Goal: Information Seeking & Learning: Get advice/opinions

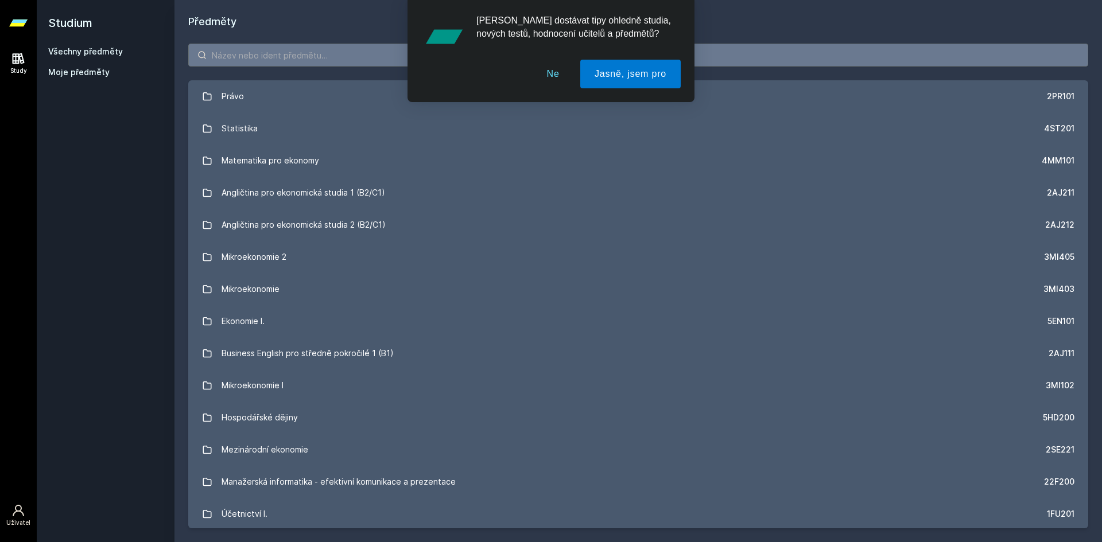
click at [561, 71] on button "Ne" at bounding box center [552, 74] width 41 height 29
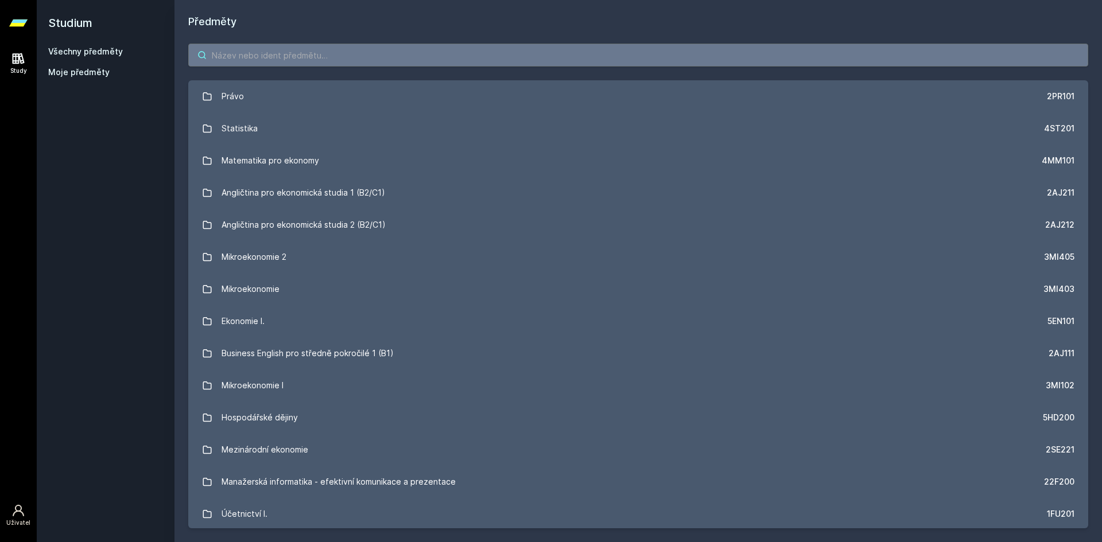
click at [236, 61] on input "search" at bounding box center [638, 55] width 900 height 23
paste input "2AJ305"
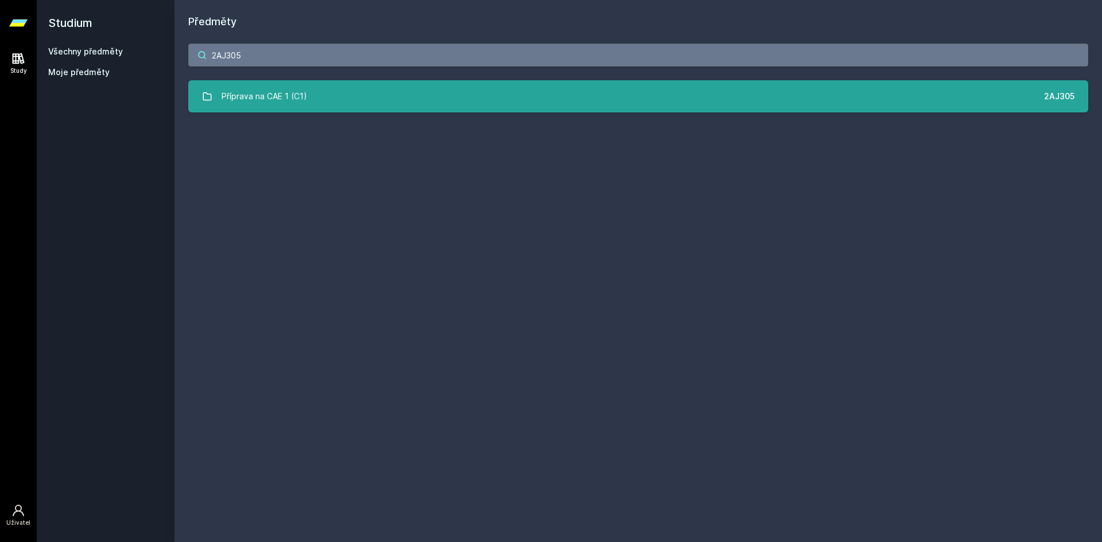
type input "2AJ305"
click at [347, 99] on link "Příprava na CAE 1 (C1) 2AJ305" at bounding box center [638, 96] width 900 height 32
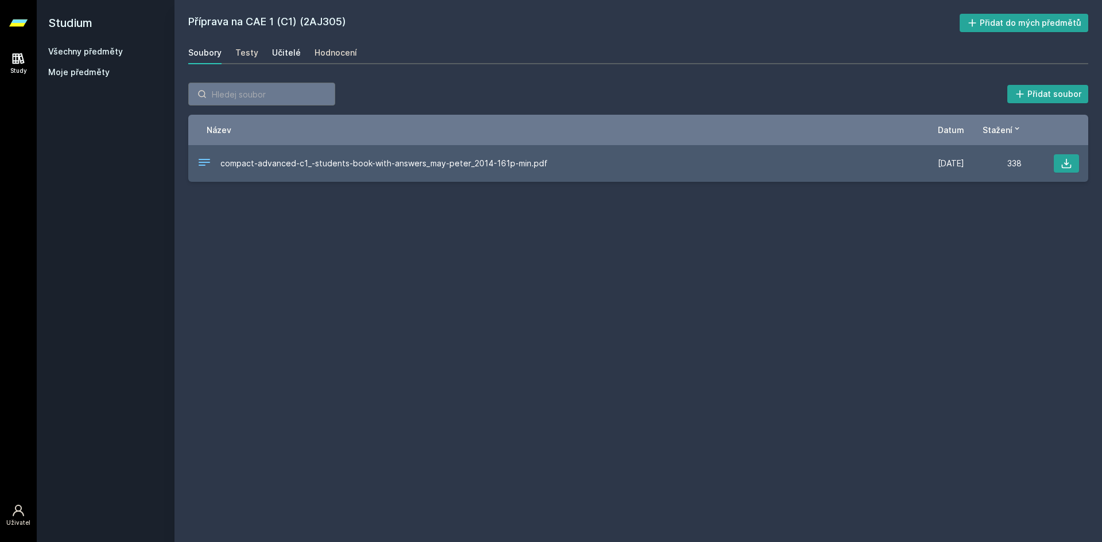
click at [281, 52] on div "Učitelé" at bounding box center [286, 52] width 29 height 11
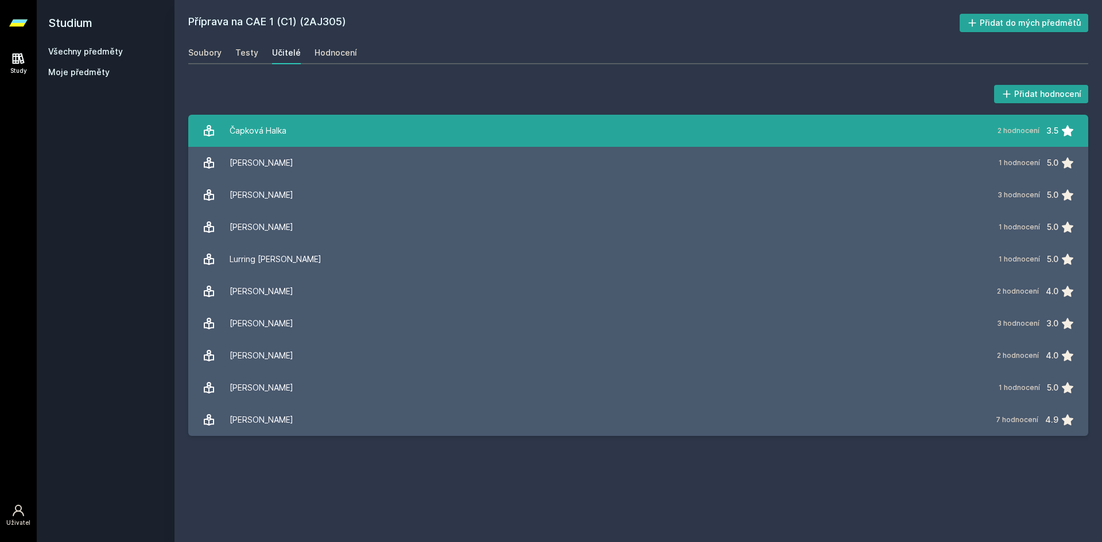
click at [306, 137] on link "Čapková Halka 2 hodnocení 3.5" at bounding box center [638, 131] width 900 height 32
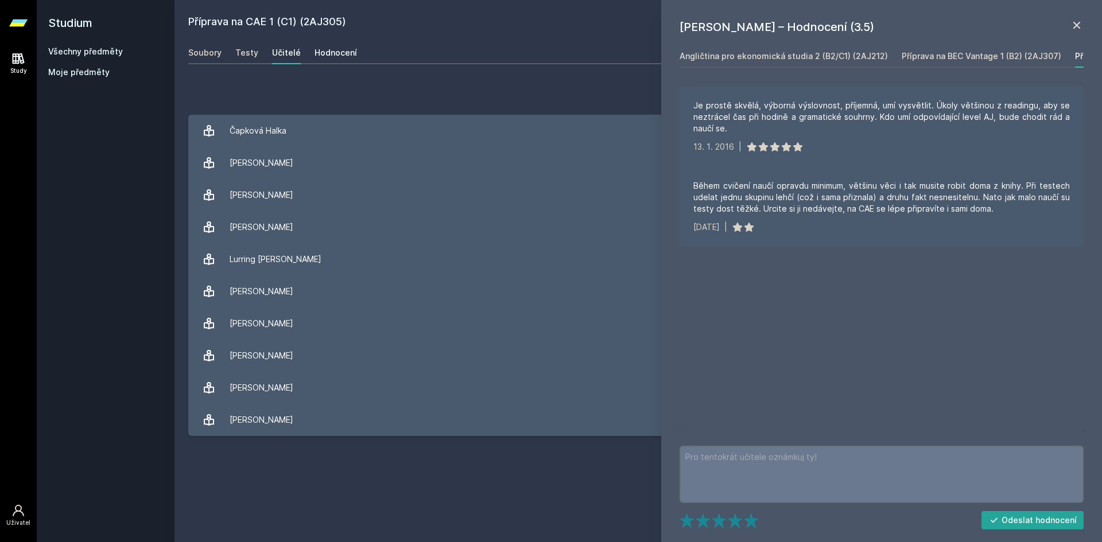
click at [328, 55] on div "Hodnocení" at bounding box center [335, 52] width 42 height 11
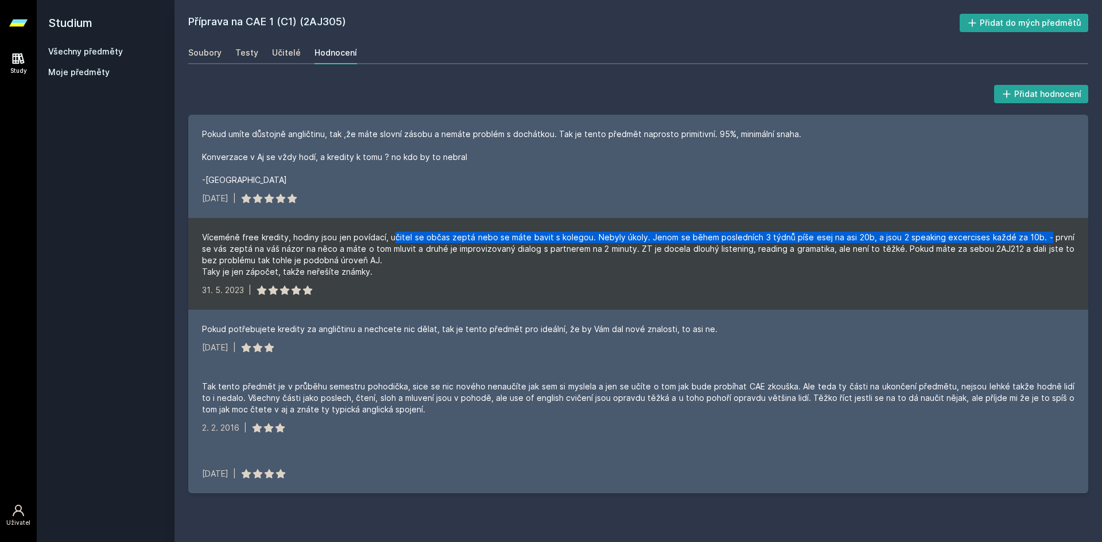
drag, startPoint x: 394, startPoint y: 236, endPoint x: 1041, endPoint y: 238, distance: 647.2
click at [1041, 238] on div "Víceméně free kredity, hodiny jsou jen povídací, učitel se občas zeptá nebo se …" at bounding box center [638, 255] width 872 height 46
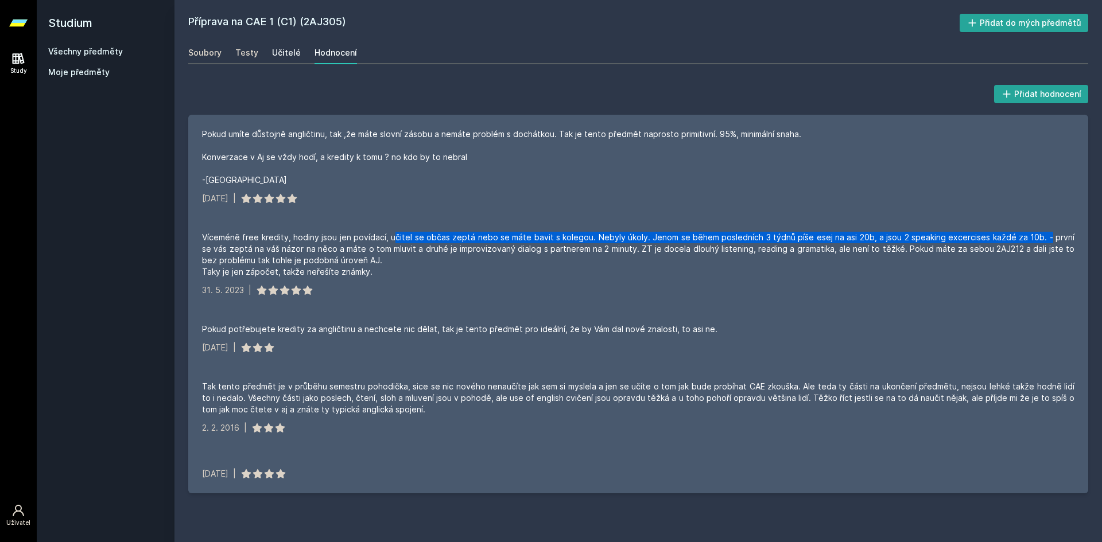
click at [285, 46] on link "Učitelé" at bounding box center [286, 52] width 29 height 23
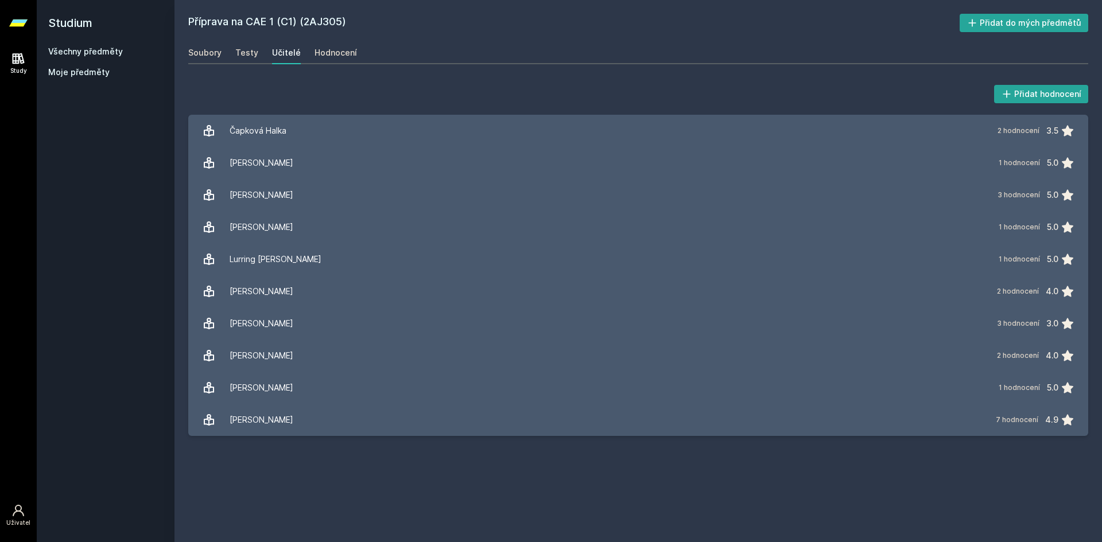
click at [91, 49] on link "Všechny předměty" at bounding box center [85, 51] width 75 height 10
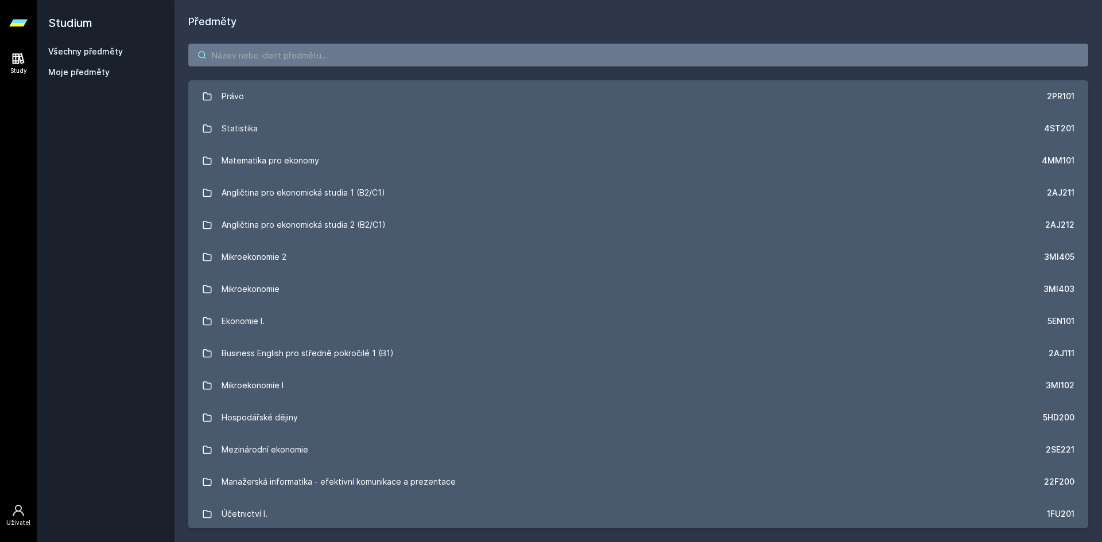
click at [257, 49] on input "search" at bounding box center [638, 55] width 900 height 23
click at [398, 50] on input "search" at bounding box center [638, 55] width 900 height 23
paste input "2AJ212"
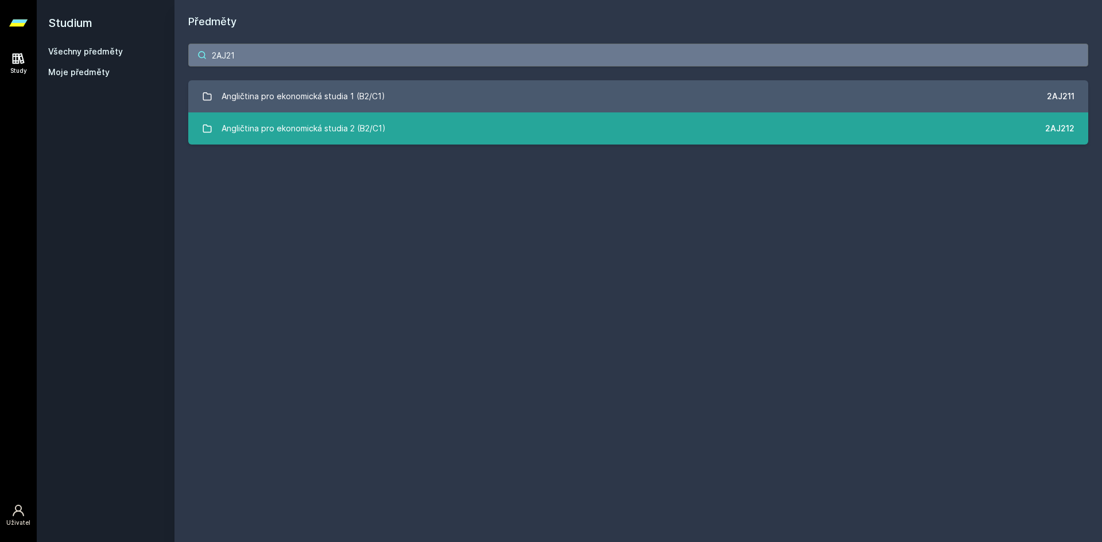
type input "2AJ21"
click at [419, 124] on link "Angličtina pro ekonomická studia 2 (B2/C1) 2AJ212" at bounding box center [638, 128] width 900 height 32
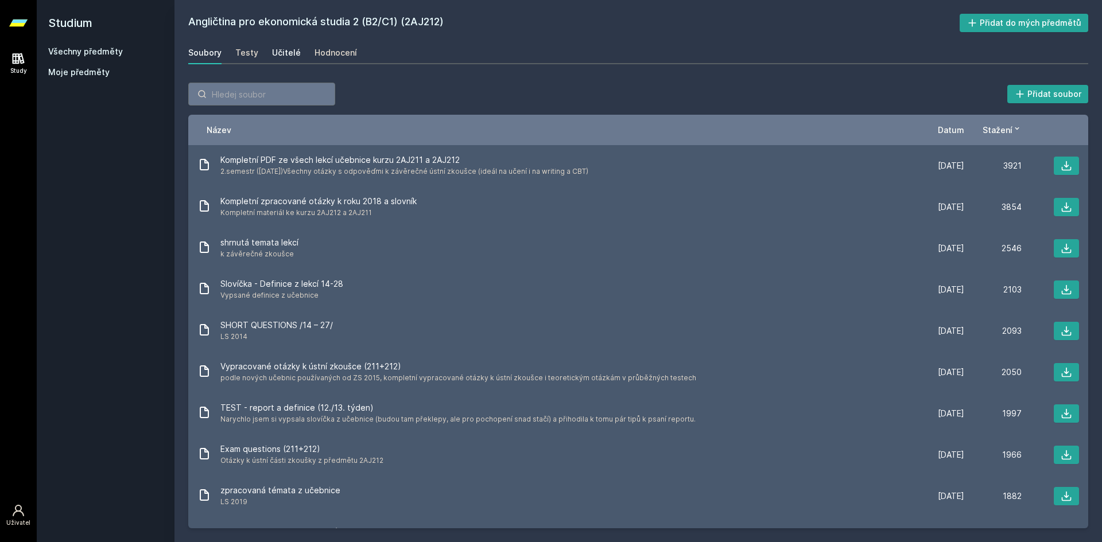
click at [274, 46] on link "Učitelé" at bounding box center [286, 52] width 29 height 23
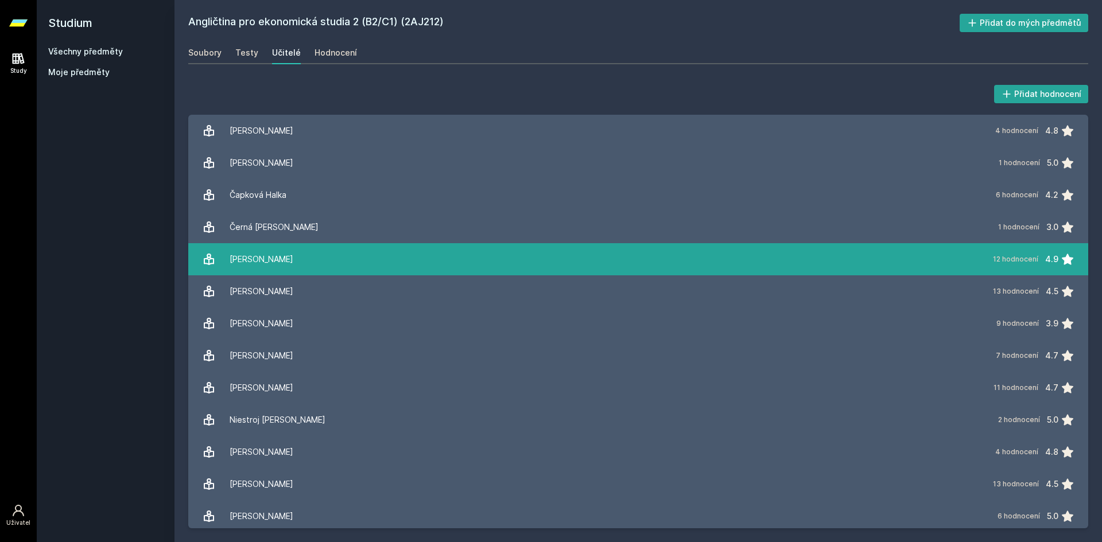
click at [1061, 259] on icon at bounding box center [1066, 259] width 11 height 11
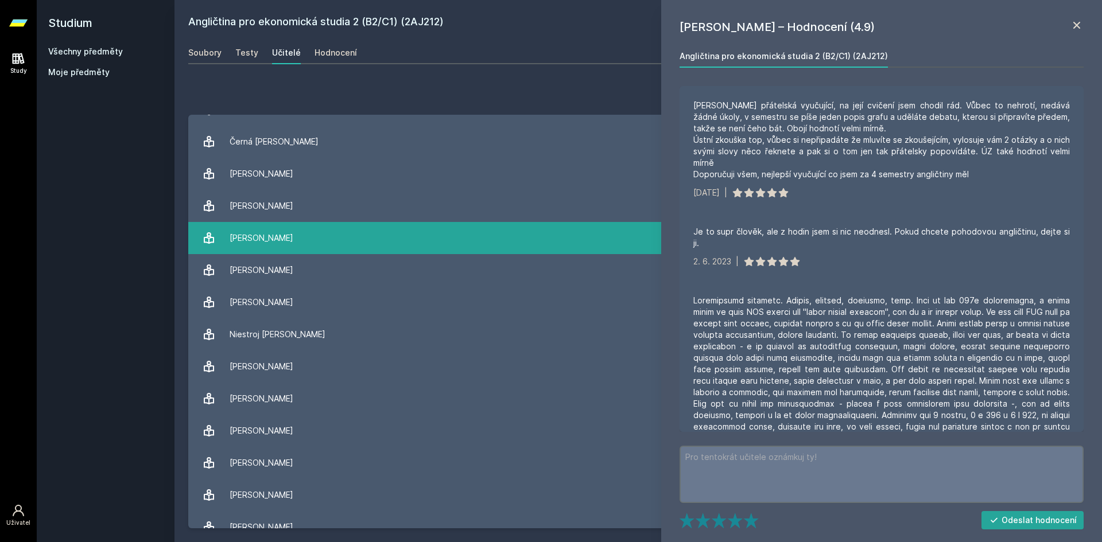
scroll to position [100, 0]
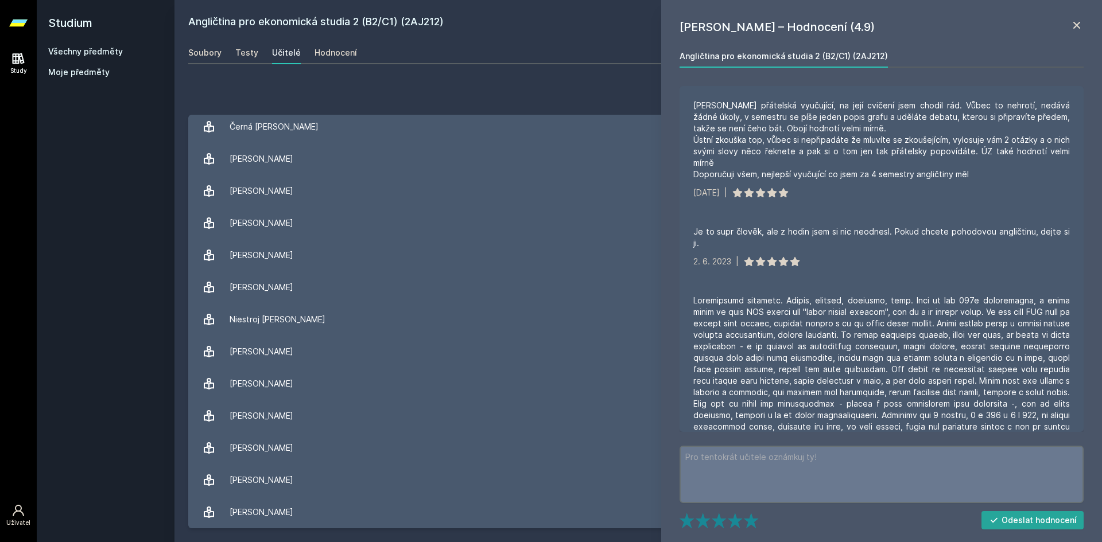
click at [357, 80] on div "Přidat hodnocení [PERSON_NAME] – Hodnocení (4.9) Angličtina pro ekonomická stud…" at bounding box center [637, 305] width 927 height 473
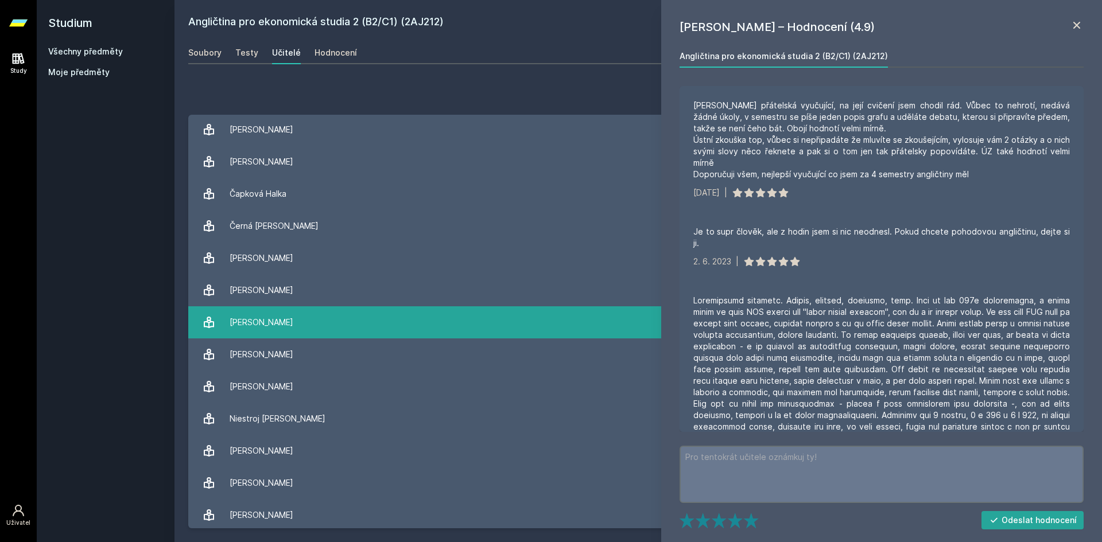
scroll to position [0, 0]
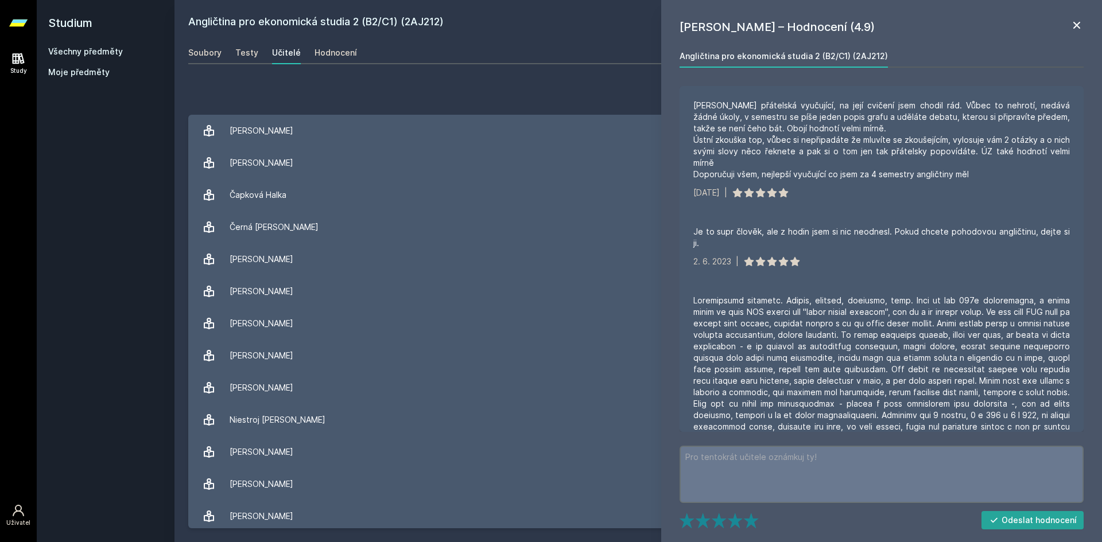
click at [1071, 28] on icon at bounding box center [1077, 25] width 14 height 14
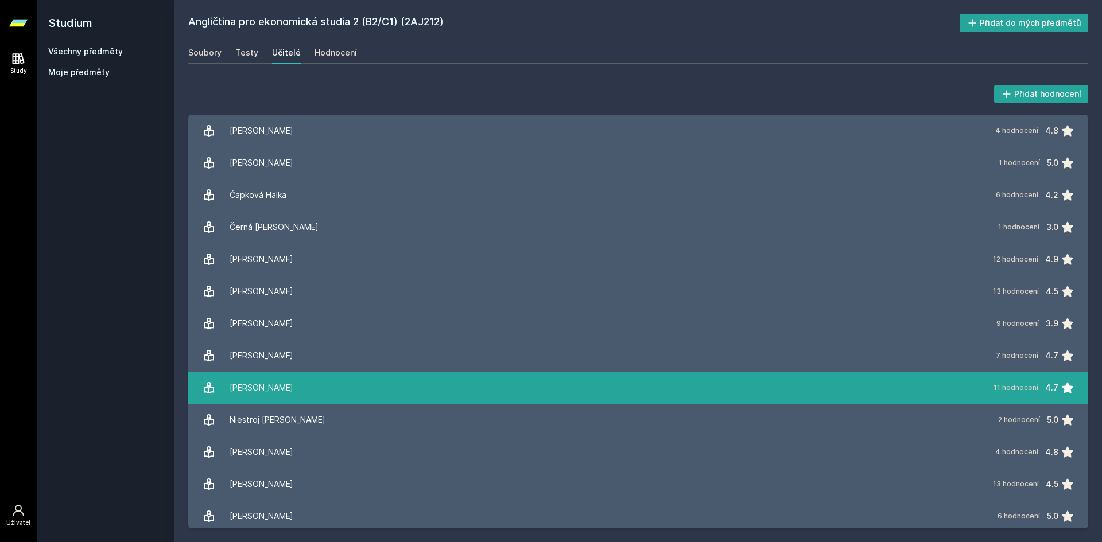
click at [994, 386] on div "11 hodnocení" at bounding box center [1015, 387] width 45 height 9
